Goal: Information Seeking & Learning: Learn about a topic

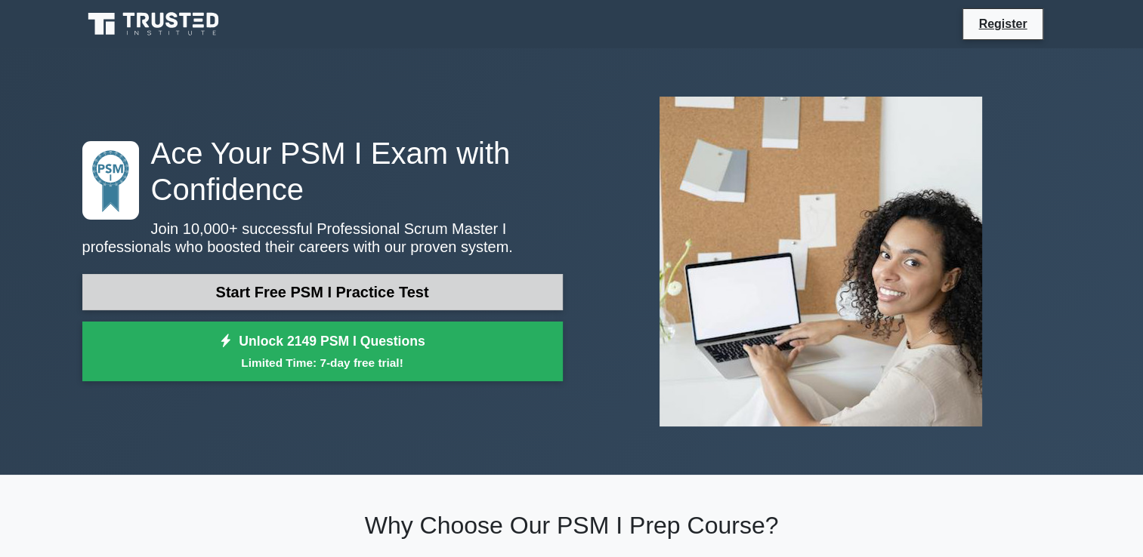
drag, startPoint x: 0, startPoint y: 0, endPoint x: 407, endPoint y: 297, distance: 503.9
click at [407, 297] on link "Start Free PSM I Practice Test" at bounding box center [322, 292] width 480 height 36
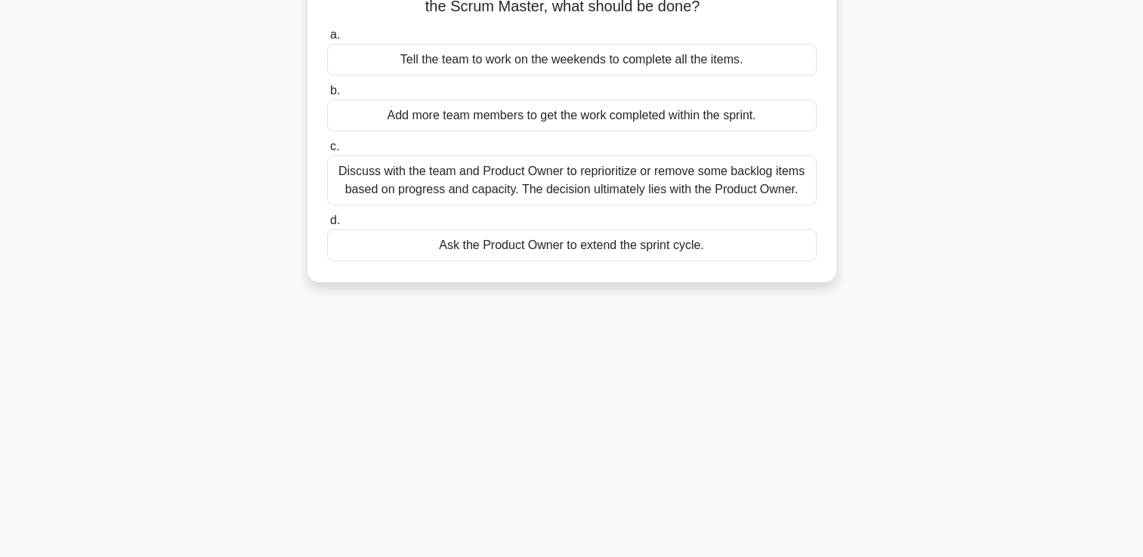
scroll to position [151, 0]
